Goal: Find contact information: Find contact information

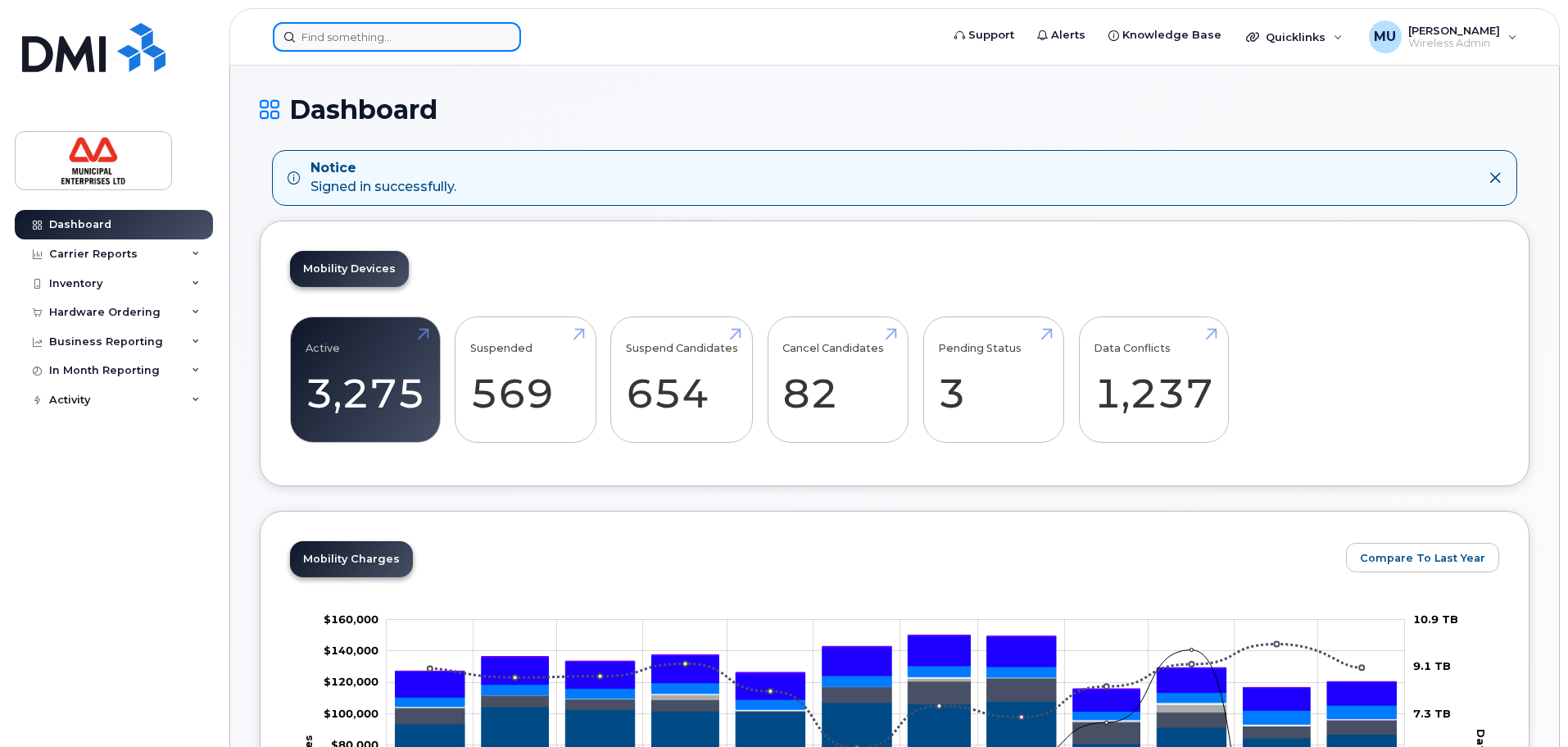
click at [408, 47] on input at bounding box center [397, 37] width 249 height 29
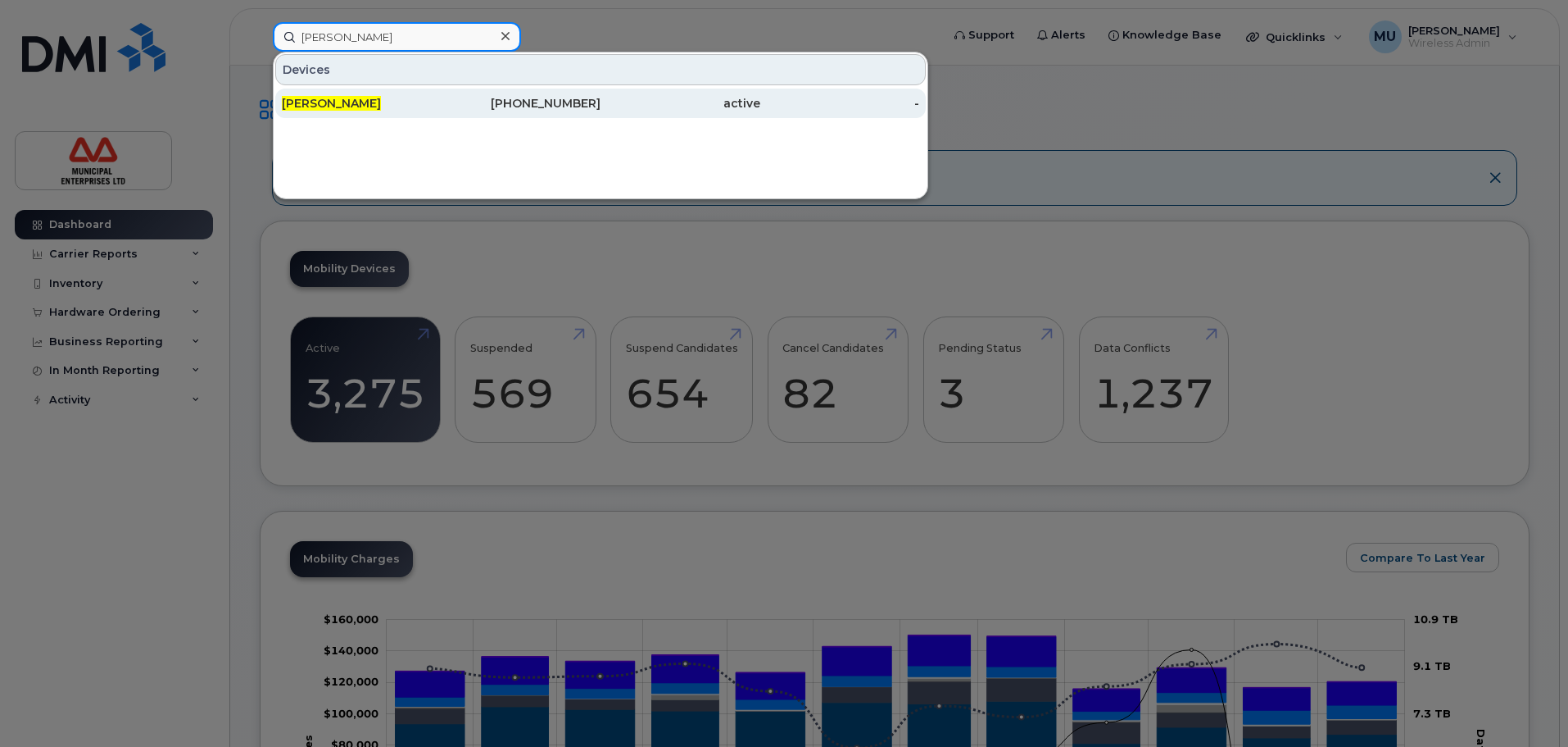
type input "kevin Barkhouse"
click at [343, 101] on span "[PERSON_NAME]" at bounding box center [331, 103] width 99 height 15
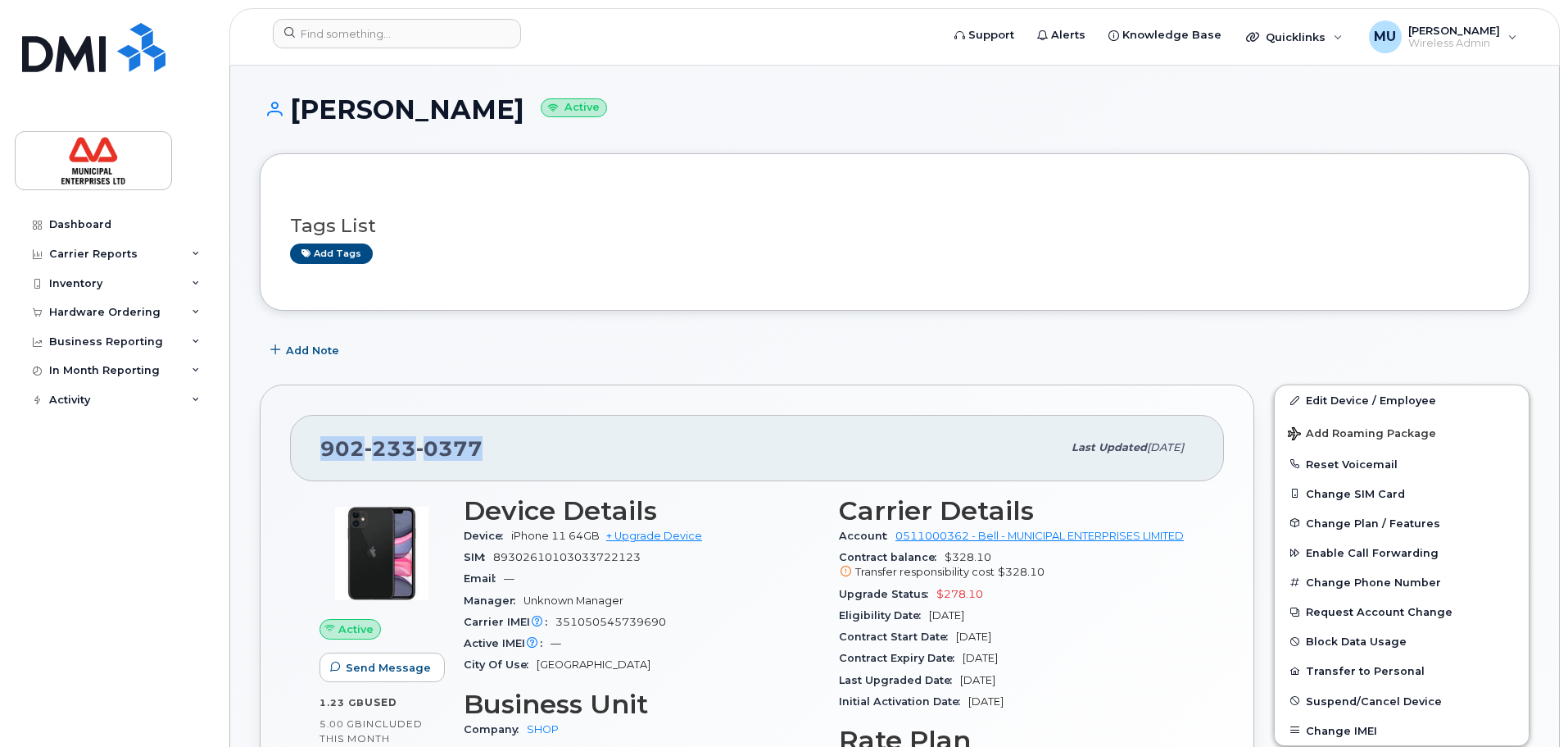
drag, startPoint x: 457, startPoint y: 449, endPoint x: 304, endPoint y: 448, distance: 153.0
click at [304, 448] on div "[PHONE_NUMBER] Last updated [DATE]" at bounding box center [757, 447] width 934 height 66
copy span "[PHONE_NUMBER]"
